Goal: Transaction & Acquisition: Purchase product/service

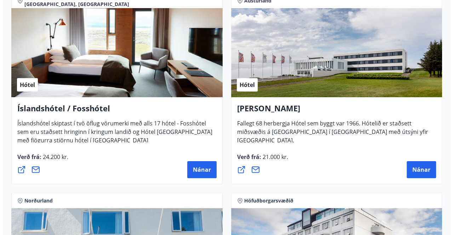
scroll to position [1345, 0]
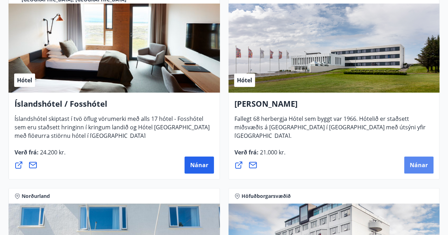
click at [426, 166] on span "Nánar" at bounding box center [418, 165] width 18 height 8
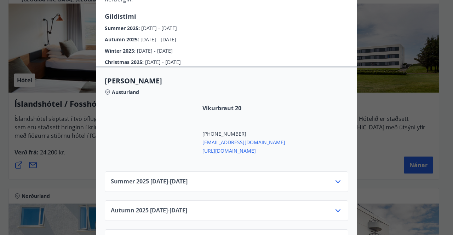
scroll to position [271, 0]
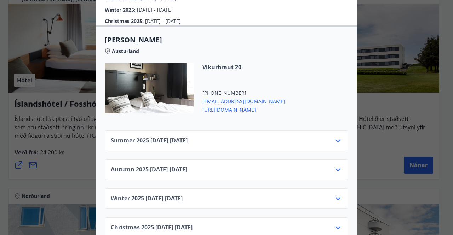
click at [334, 137] on icon at bounding box center [338, 141] width 8 height 8
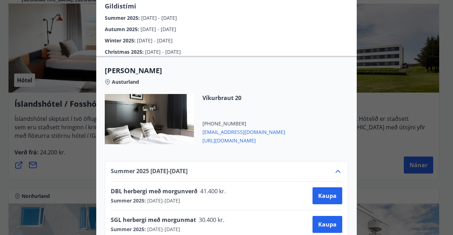
scroll to position [354, 0]
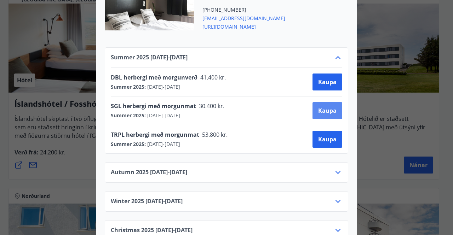
click at [328, 107] on span "Kaupa" at bounding box center [327, 111] width 18 height 8
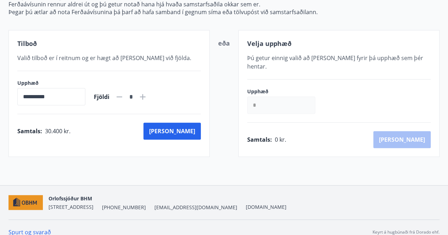
scroll to position [49, 0]
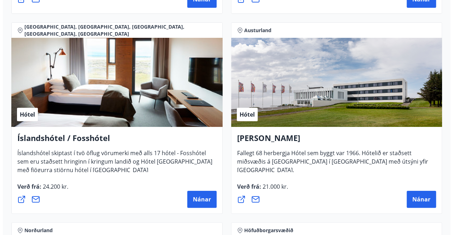
scroll to position [1345, 0]
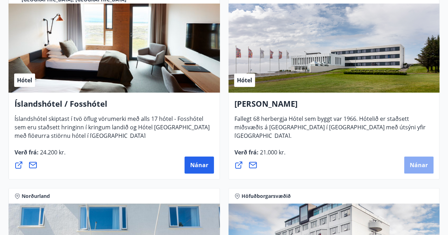
click at [418, 159] on button "Nánar" at bounding box center [418, 165] width 29 height 17
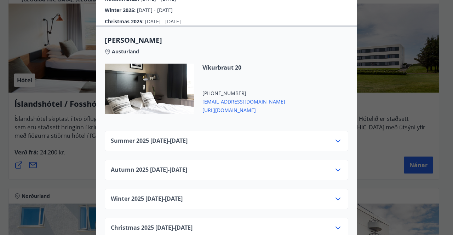
scroll to position [271, 0]
click at [336, 166] on icon at bounding box center [338, 170] width 8 height 8
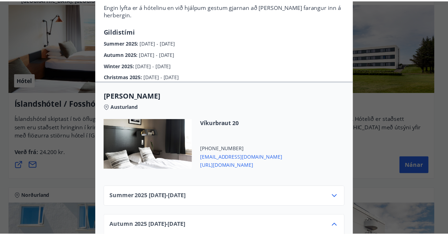
scroll to position [38, 0]
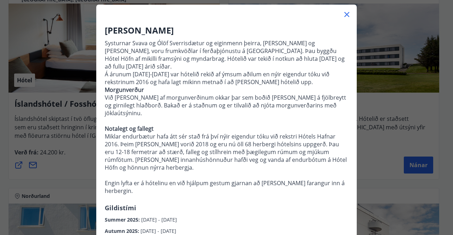
click at [344, 13] on icon at bounding box center [347, 14] width 8 height 8
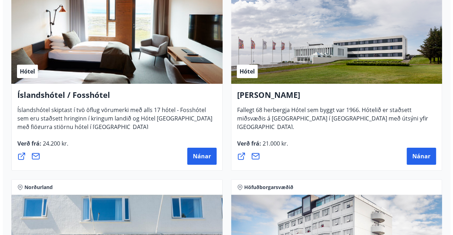
scroll to position [1380, 0]
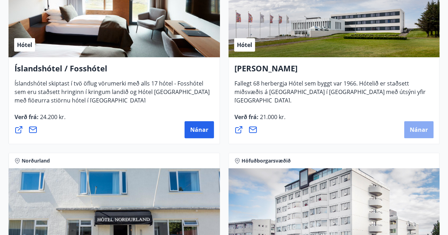
click at [415, 131] on span "Nánar" at bounding box center [418, 130] width 18 height 8
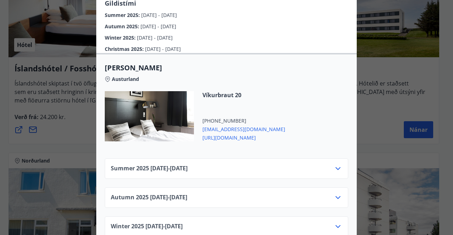
scroll to position [271, 0]
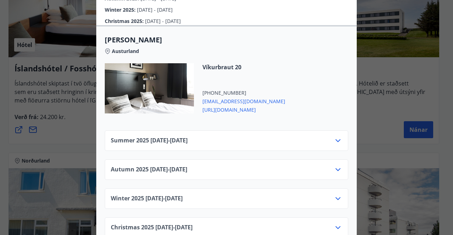
click at [334, 137] on icon at bounding box center [338, 141] width 8 height 8
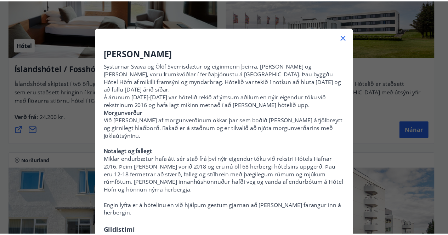
scroll to position [0, 0]
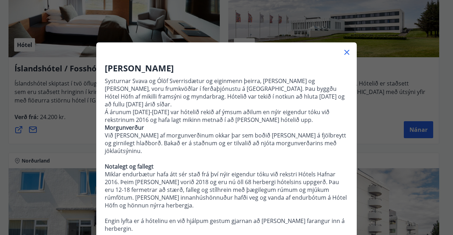
click at [345, 47] on div at bounding box center [226, 49] width 260 height 14
click at [344, 52] on icon at bounding box center [346, 52] width 5 height 5
